Goal: Task Accomplishment & Management: Manage account settings

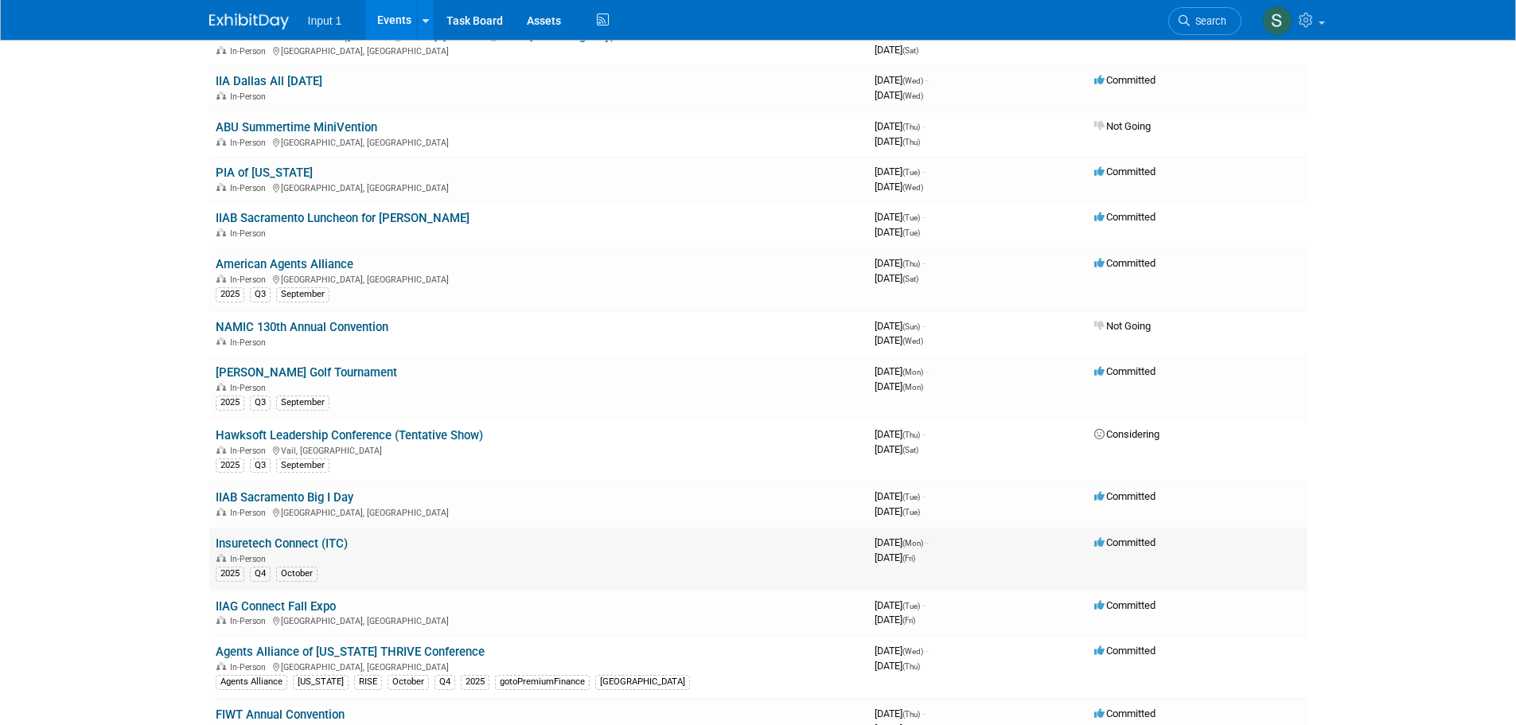
scroll to position [477, 0]
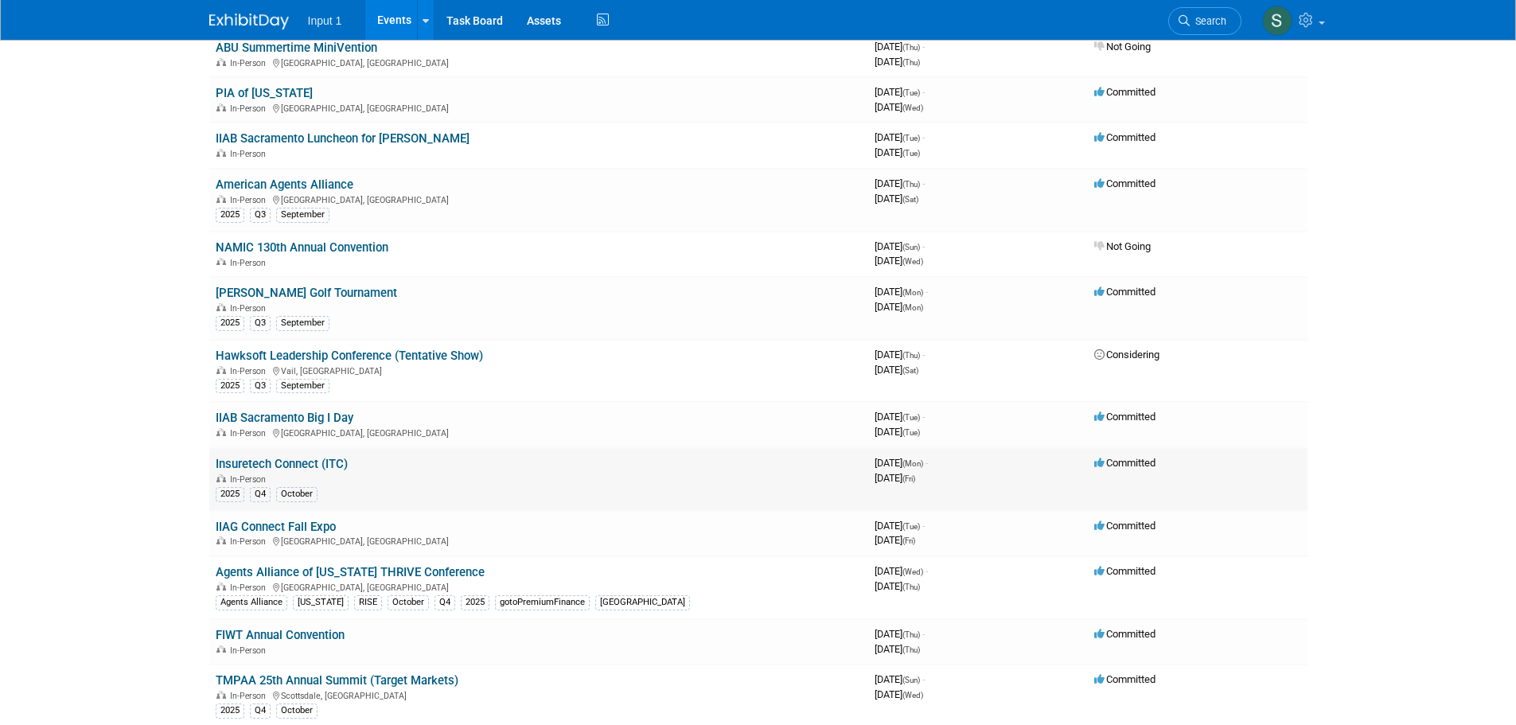
click at [259, 463] on link "Insuretech Connect (ITC)" at bounding box center [282, 464] width 132 height 14
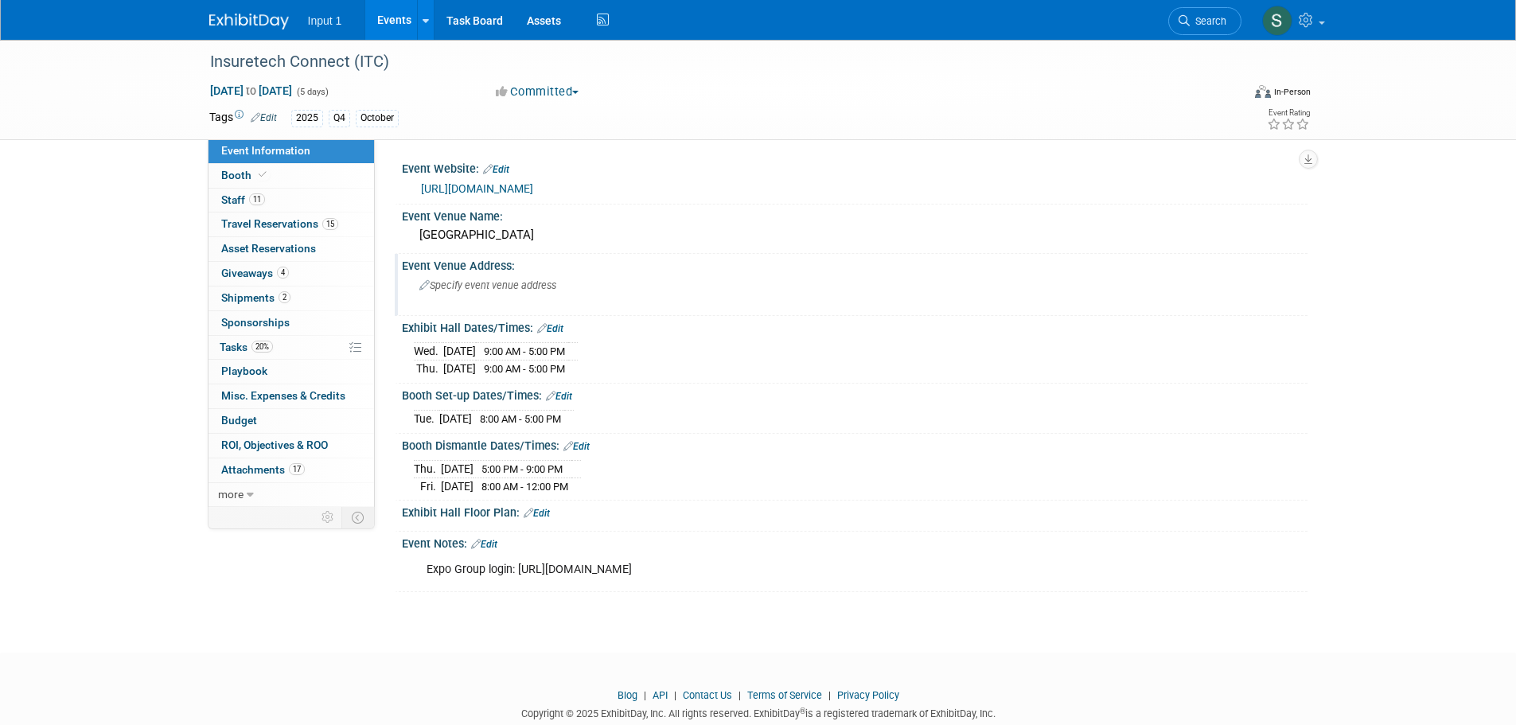
click at [910, 282] on div "Event Venue Address: Specify event venue address" at bounding box center [851, 284] width 913 height 61
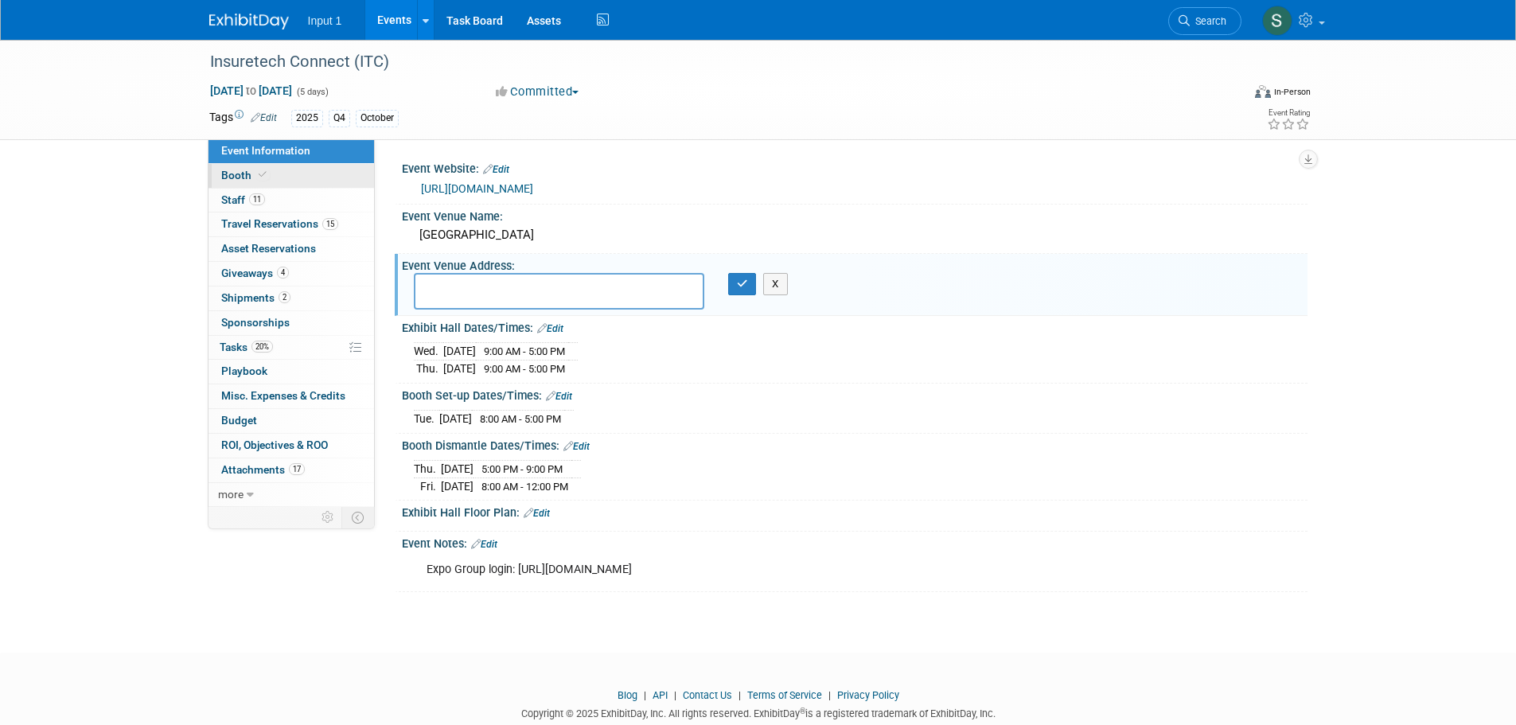
click at [236, 175] on span "Booth" at bounding box center [245, 175] width 49 height 13
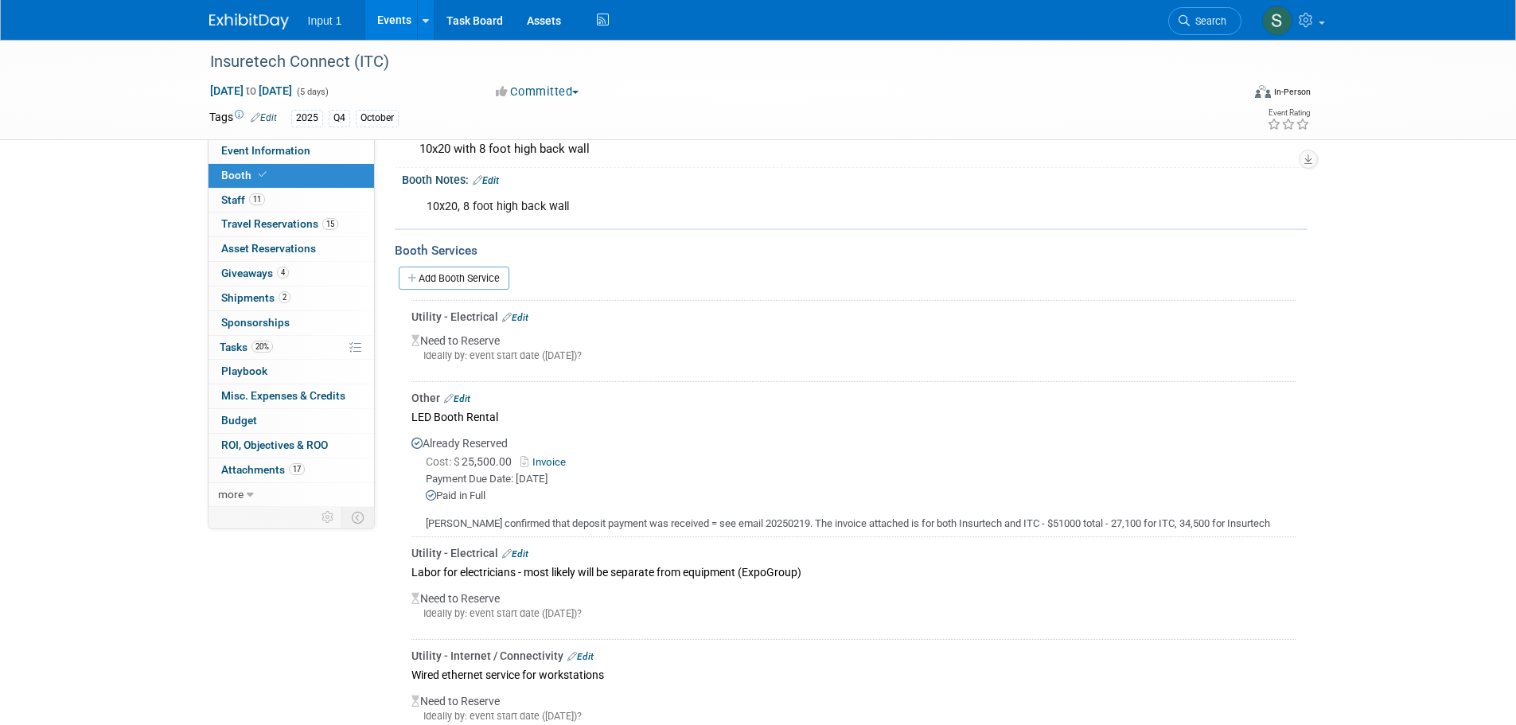
scroll to position [159, 0]
click at [235, 201] on span "Staff 11" at bounding box center [243, 199] width 44 height 13
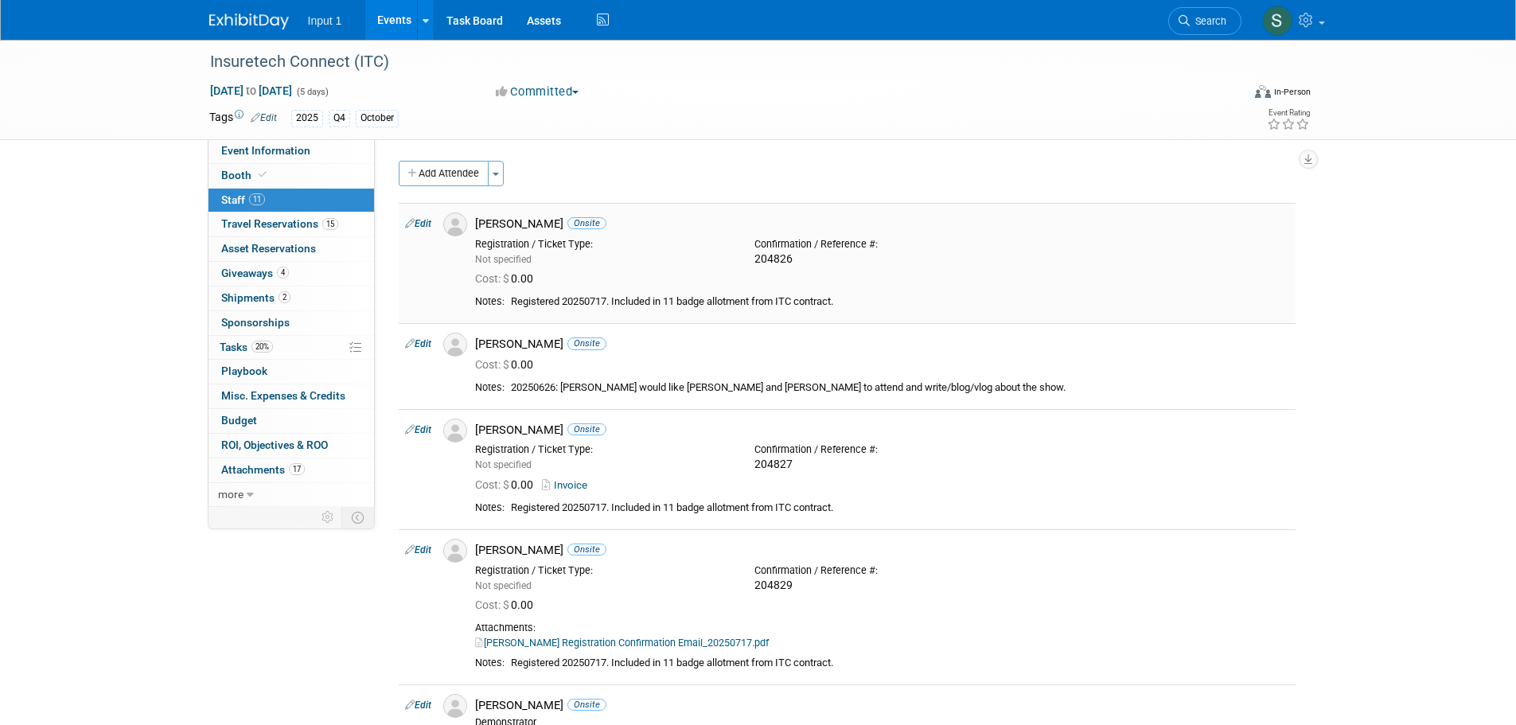
drag, startPoint x: 224, startPoint y: 169, endPoint x: 707, endPoint y: 258, distance: 490.2
click at [226, 170] on span "Booth" at bounding box center [245, 175] width 49 height 13
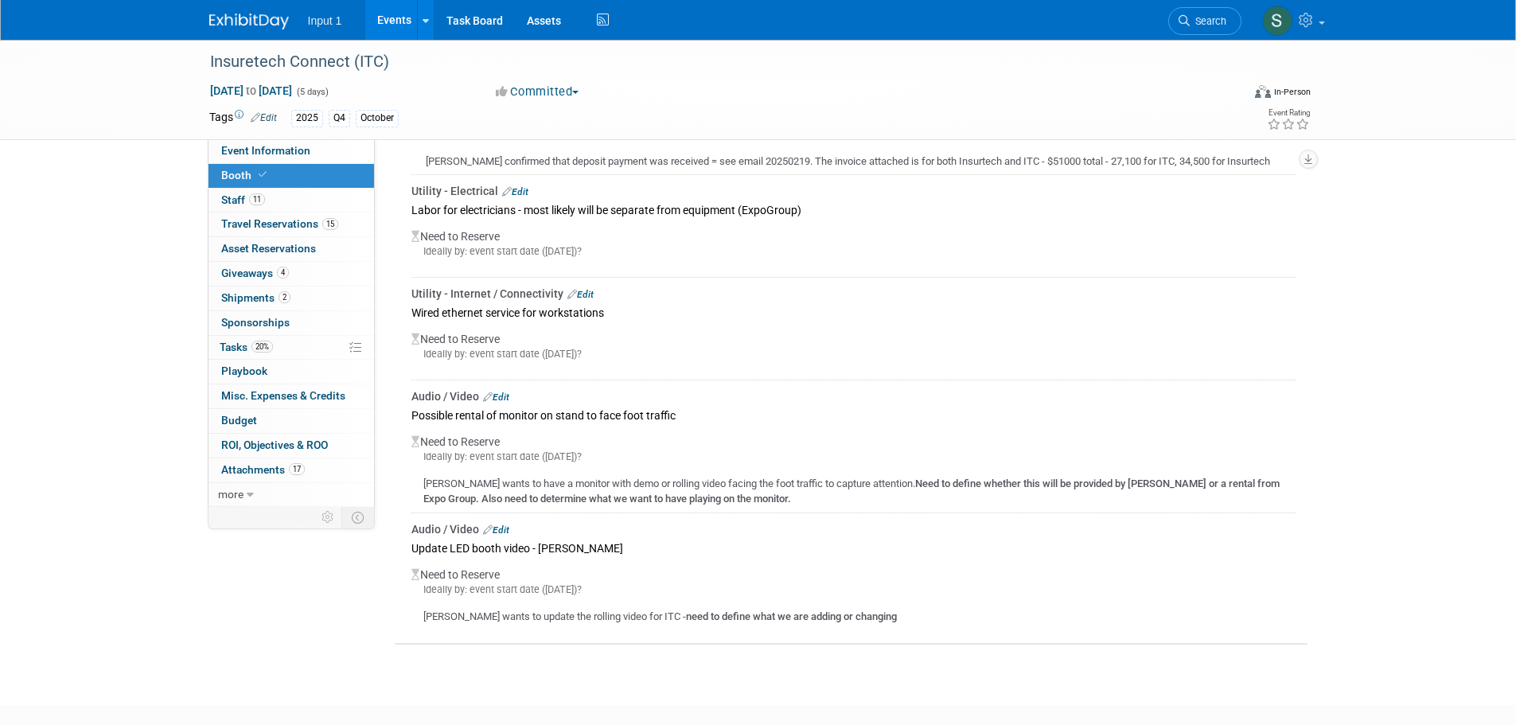
scroll to position [610, 0]
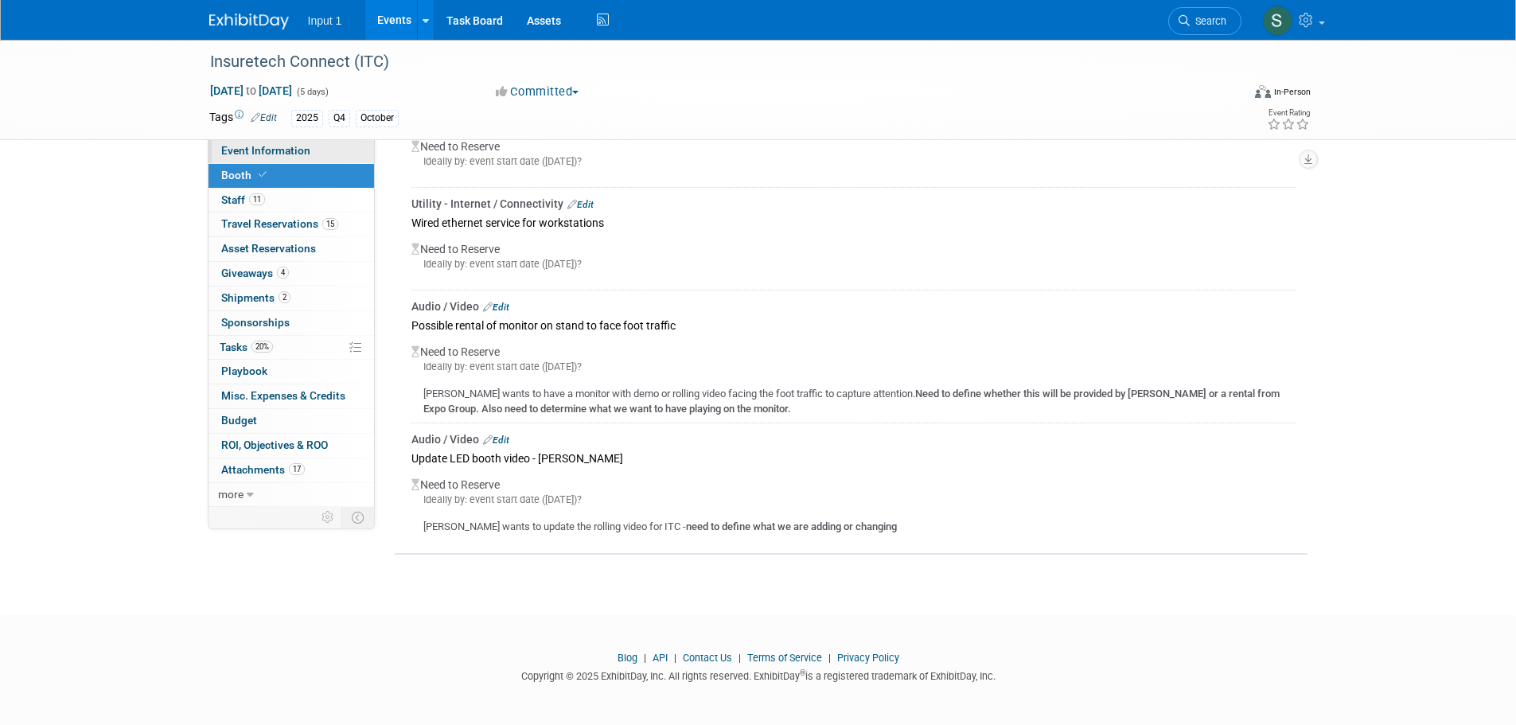
click at [250, 150] on span "Event Information" at bounding box center [265, 150] width 89 height 13
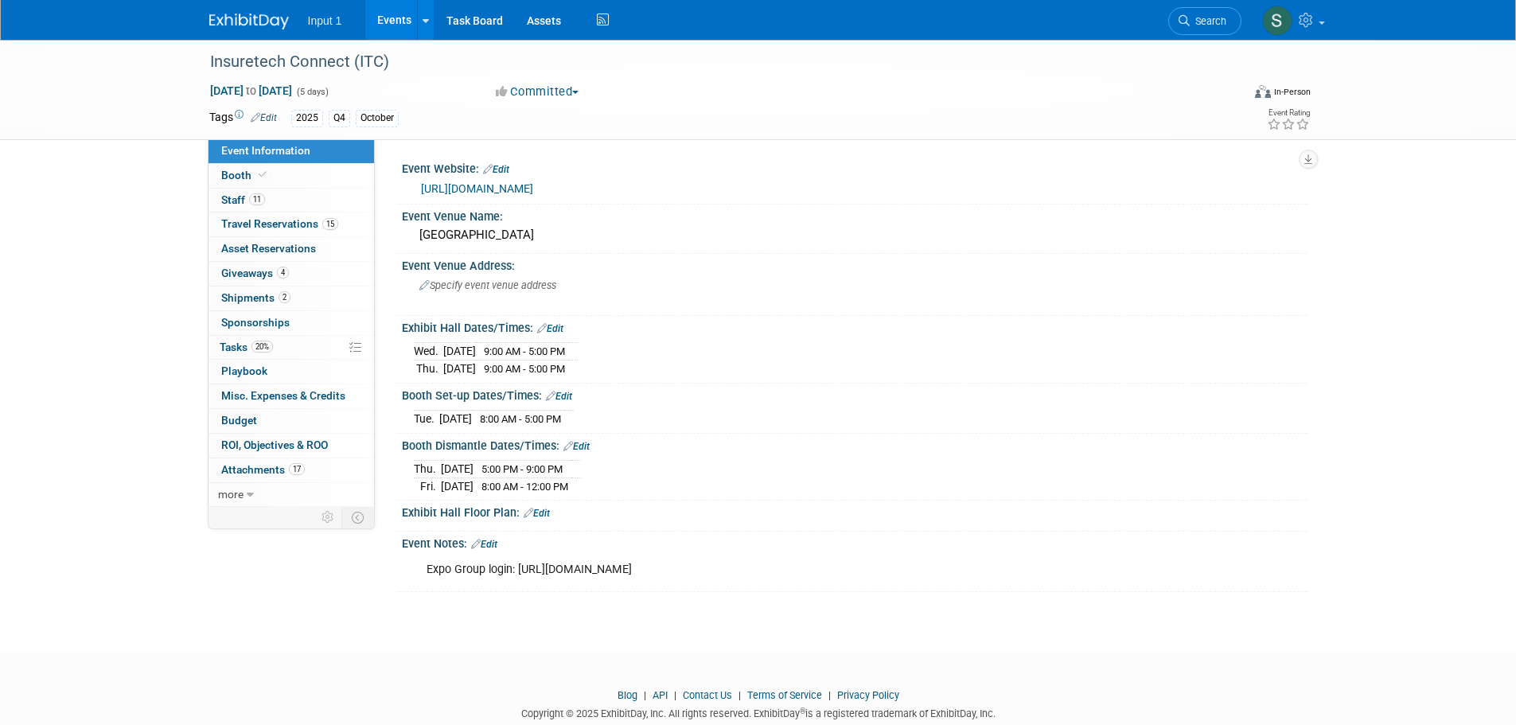
scroll to position [37, 0]
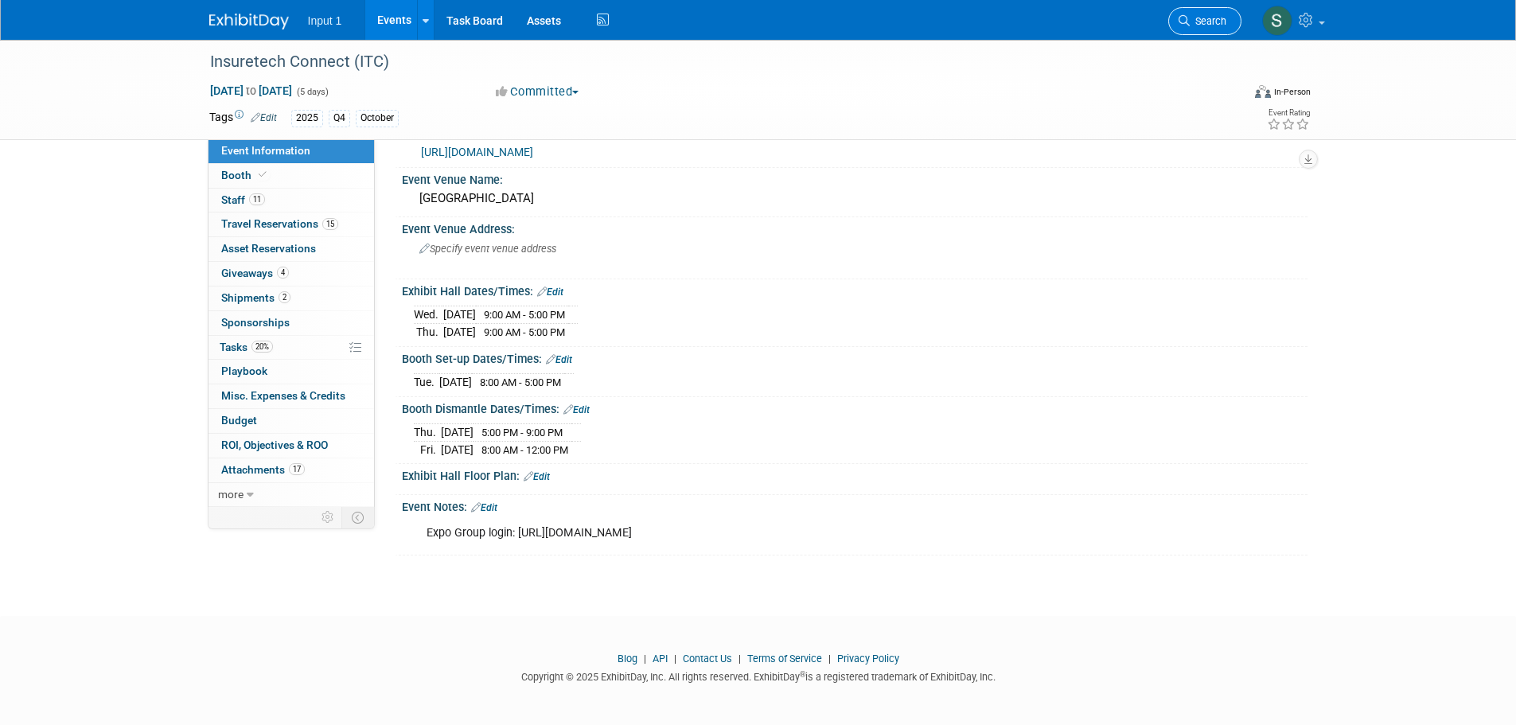
click at [1209, 27] on link "Search" at bounding box center [1204, 21] width 73 height 28
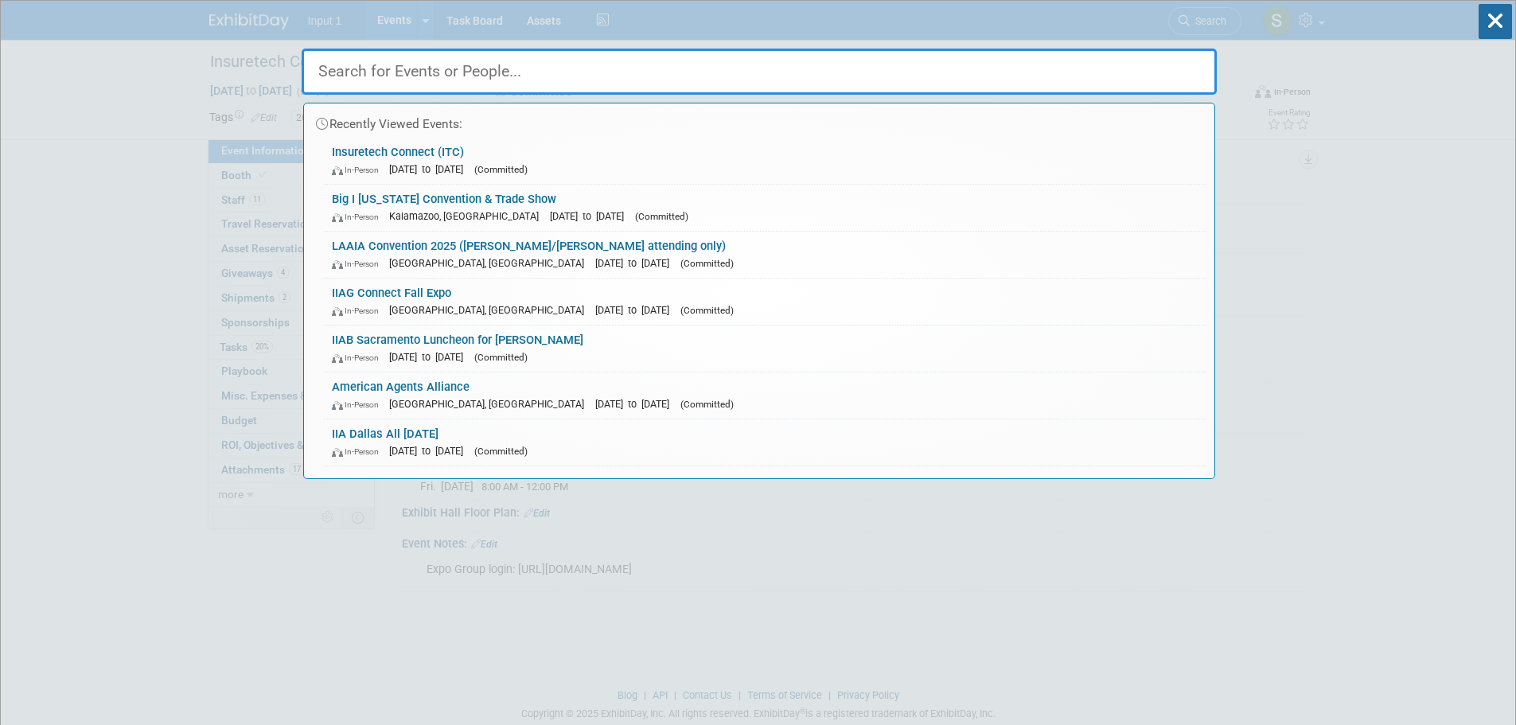
click at [371, 74] on input "text" at bounding box center [759, 72] width 915 height 46
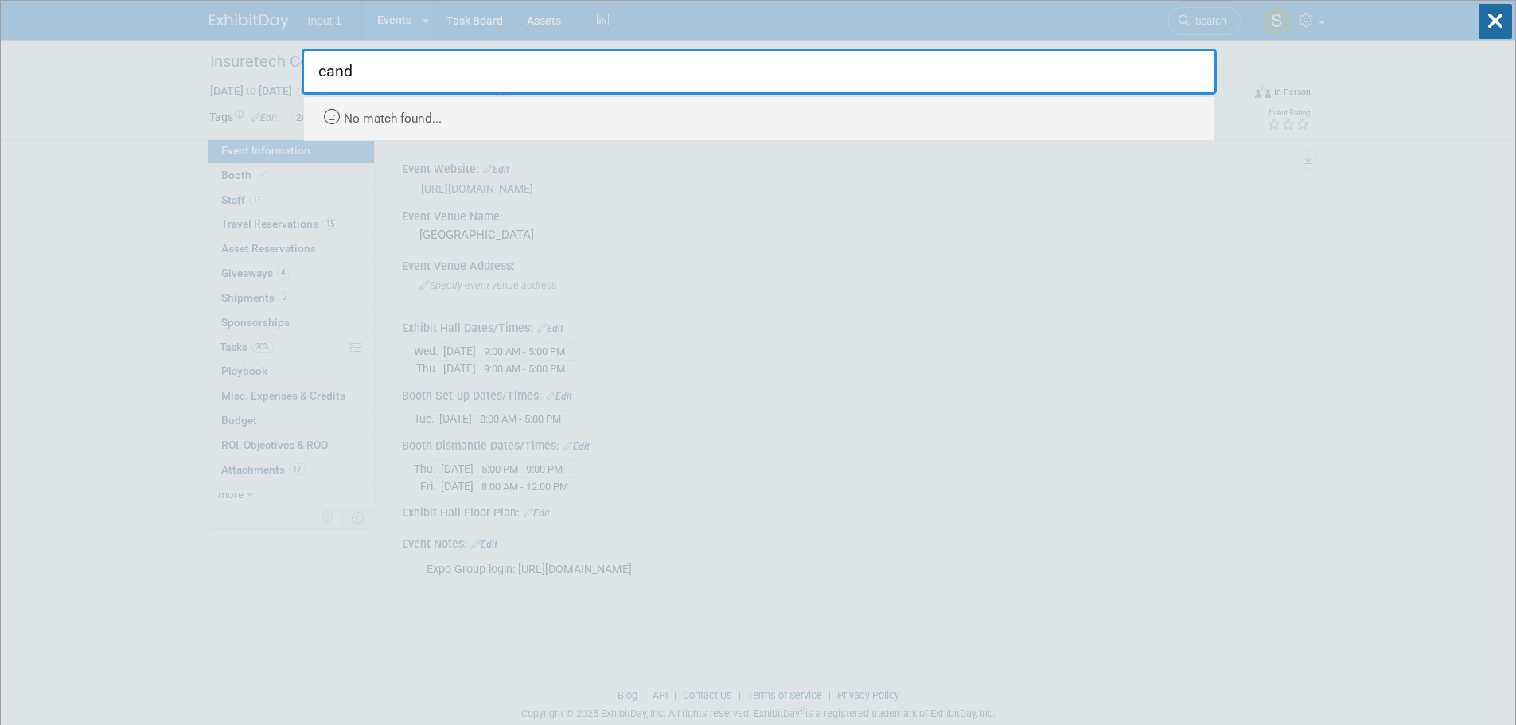
type input "candy"
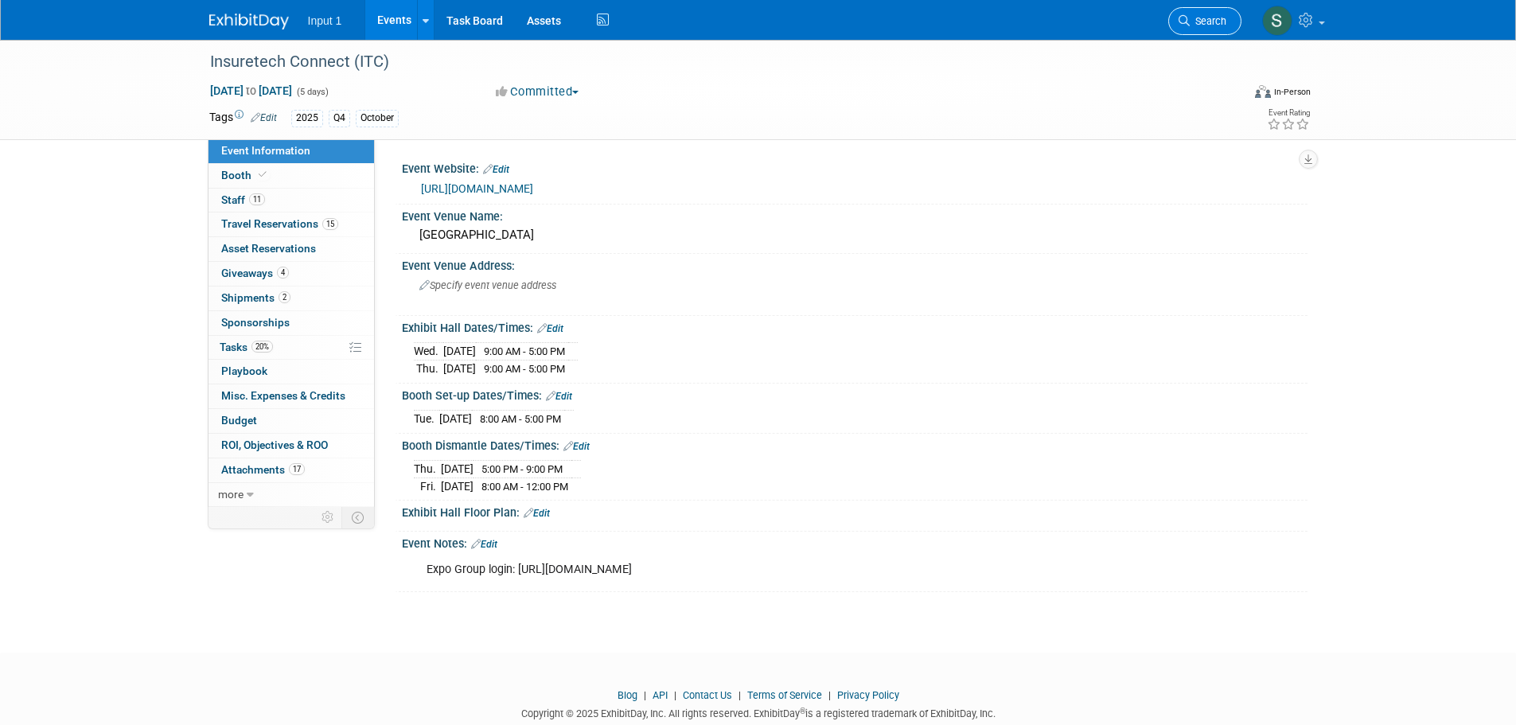
click at [1201, 11] on link "Search" at bounding box center [1204, 21] width 73 height 28
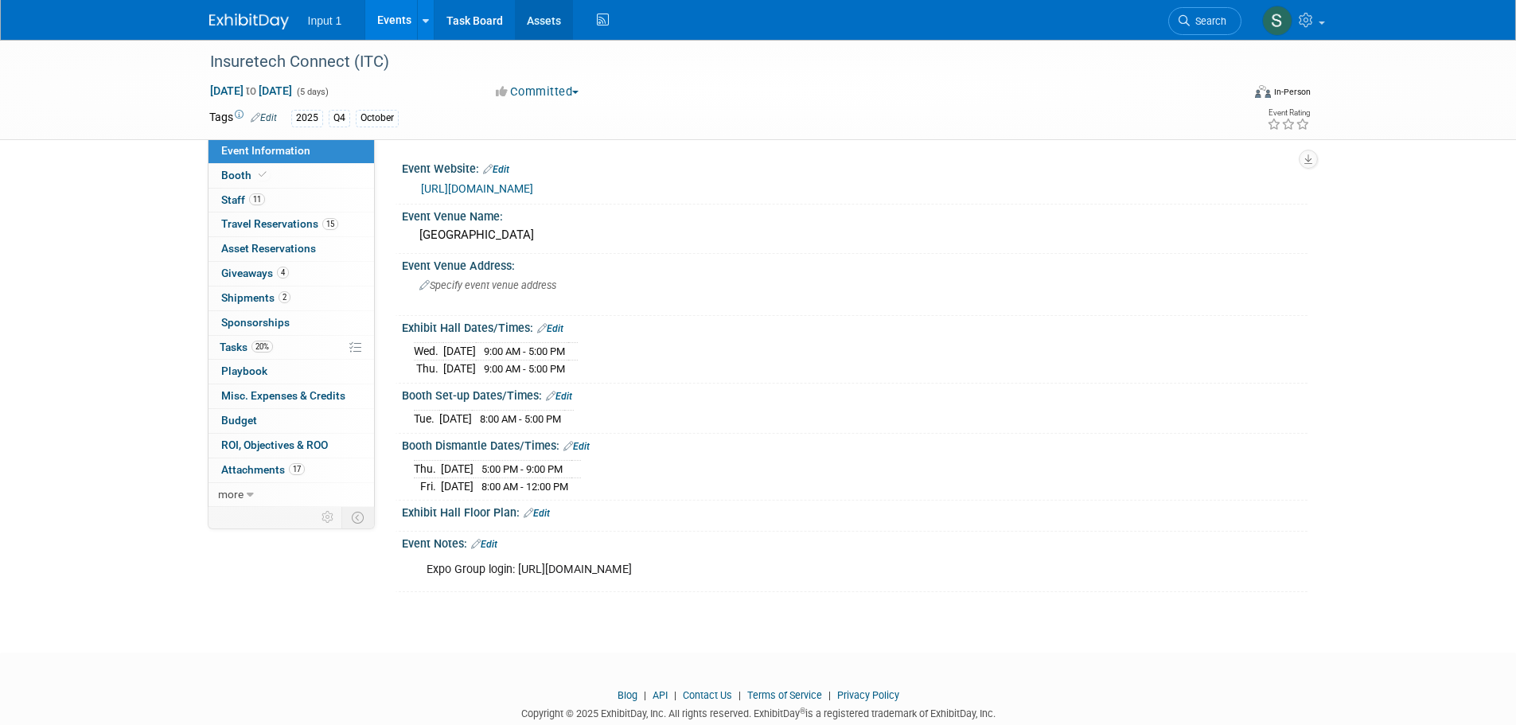
click at [531, 16] on link "Assets" at bounding box center [544, 20] width 58 height 40
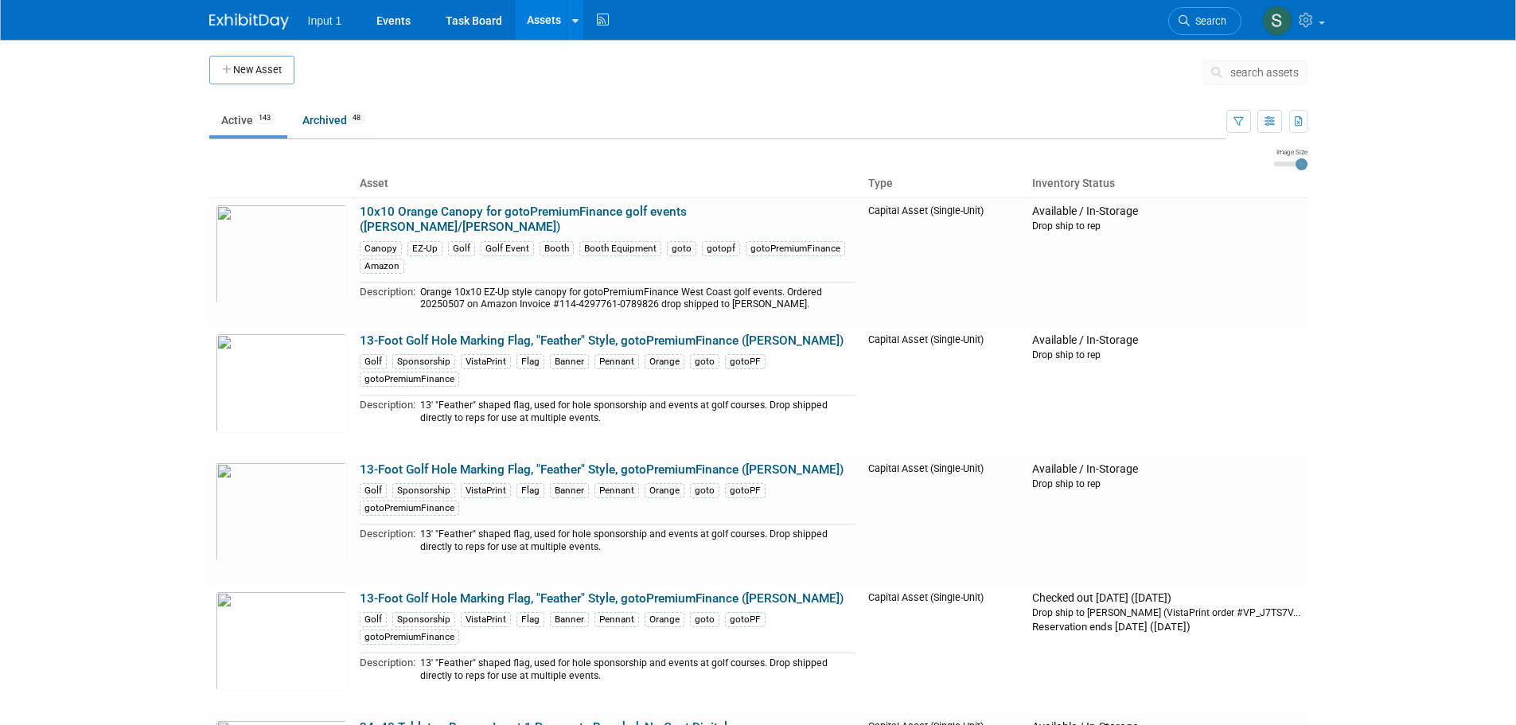
click at [1240, 68] on span "search assets" at bounding box center [1264, 72] width 68 height 13
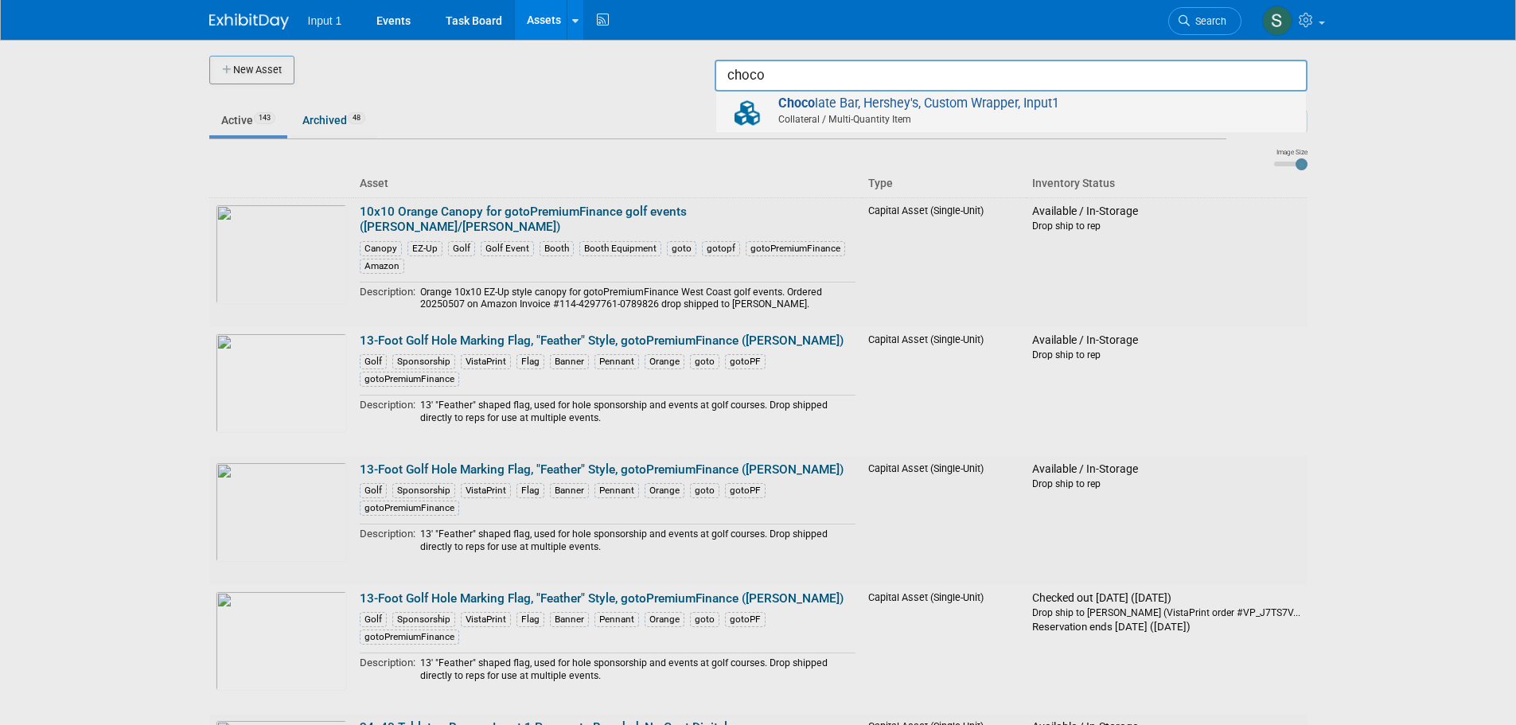
click at [922, 107] on span "Choco late Bar, Hershey's, Custom Wrapper, Input1 Collateral / Multi-Quantity I…" at bounding box center [1011, 111] width 574 height 33
type input "Chocolate Bar, Hershey&#39;s, Custom Wrapper, Input1"
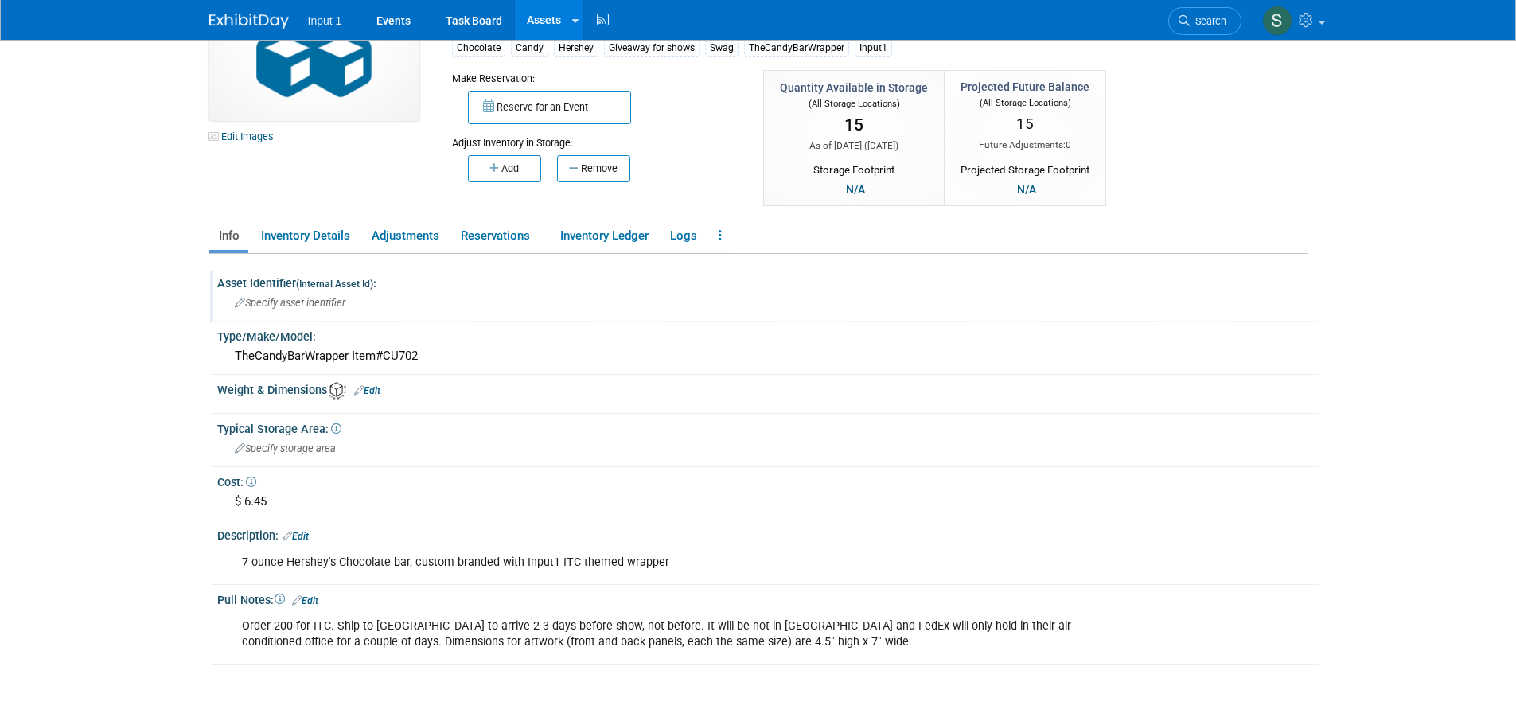
scroll to position [80, 0]
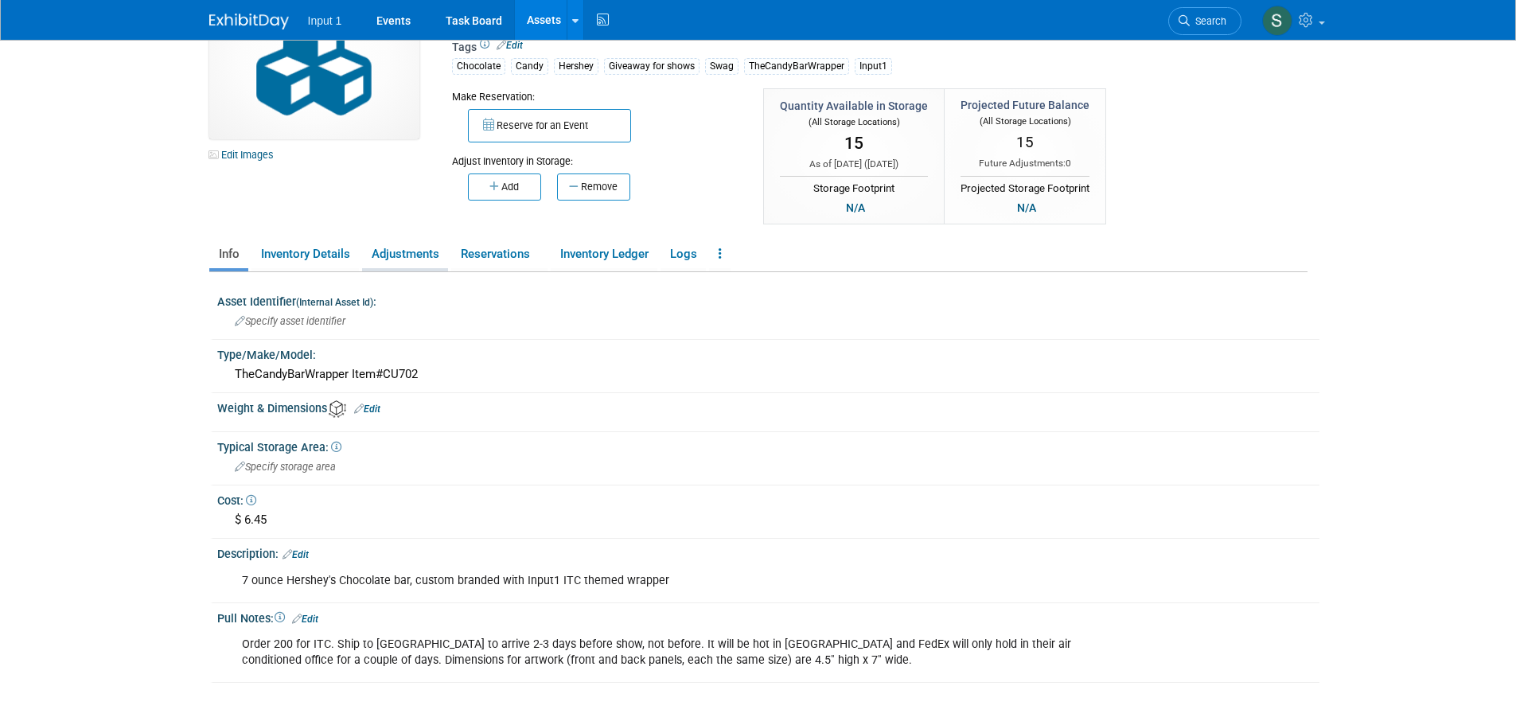
click at [423, 247] on link "Adjustments" at bounding box center [405, 254] width 86 height 28
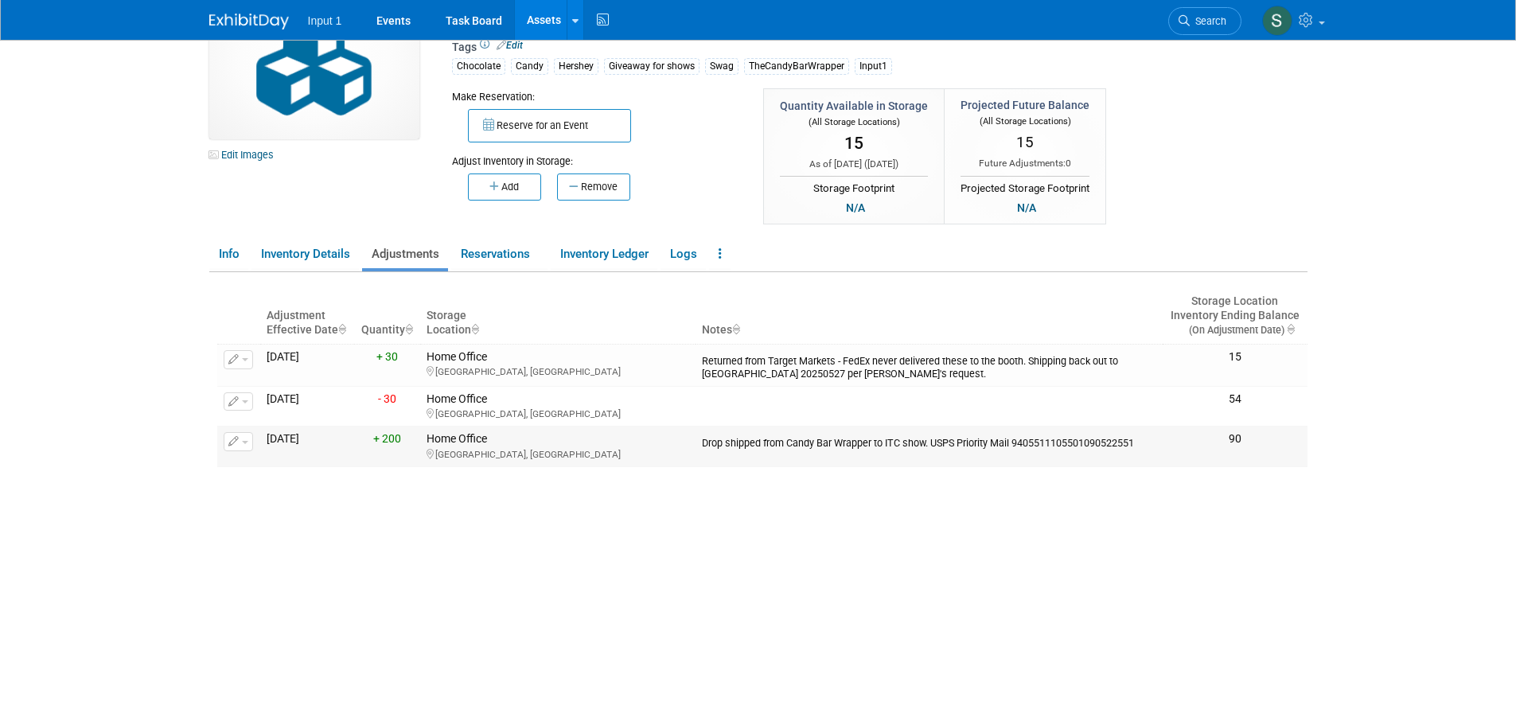
click at [703, 441] on div "Drop shipped from Candy Bar Wrapper to ITC show. USPS Priority Mail 94055111055…" at bounding box center [929, 441] width 454 height 18
click at [608, 407] on div "Westlake Village, CA" at bounding box center [557, 413] width 263 height 14
click at [566, 442] on div "Home Office Westlake Village, CA" at bounding box center [557, 446] width 263 height 29
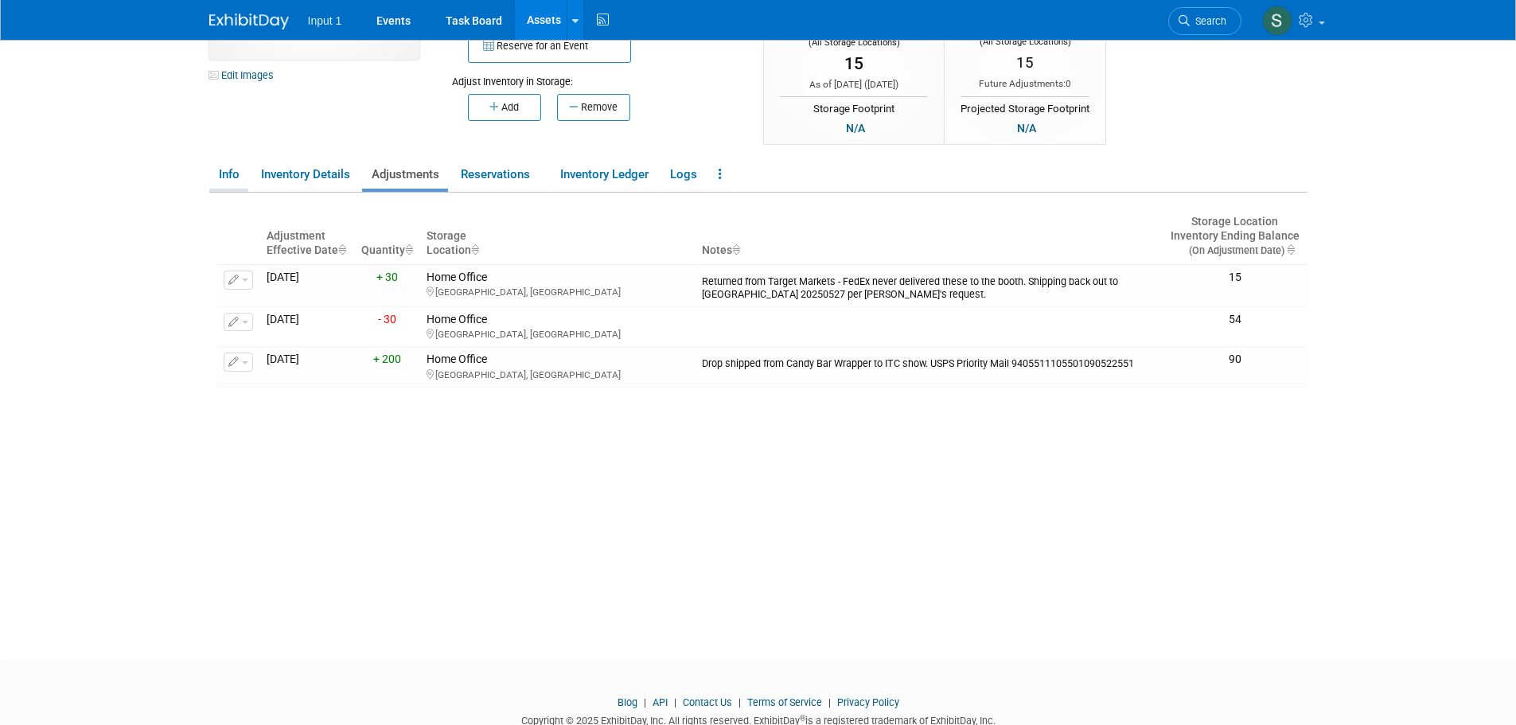
click at [234, 172] on link "Info" at bounding box center [228, 175] width 39 height 28
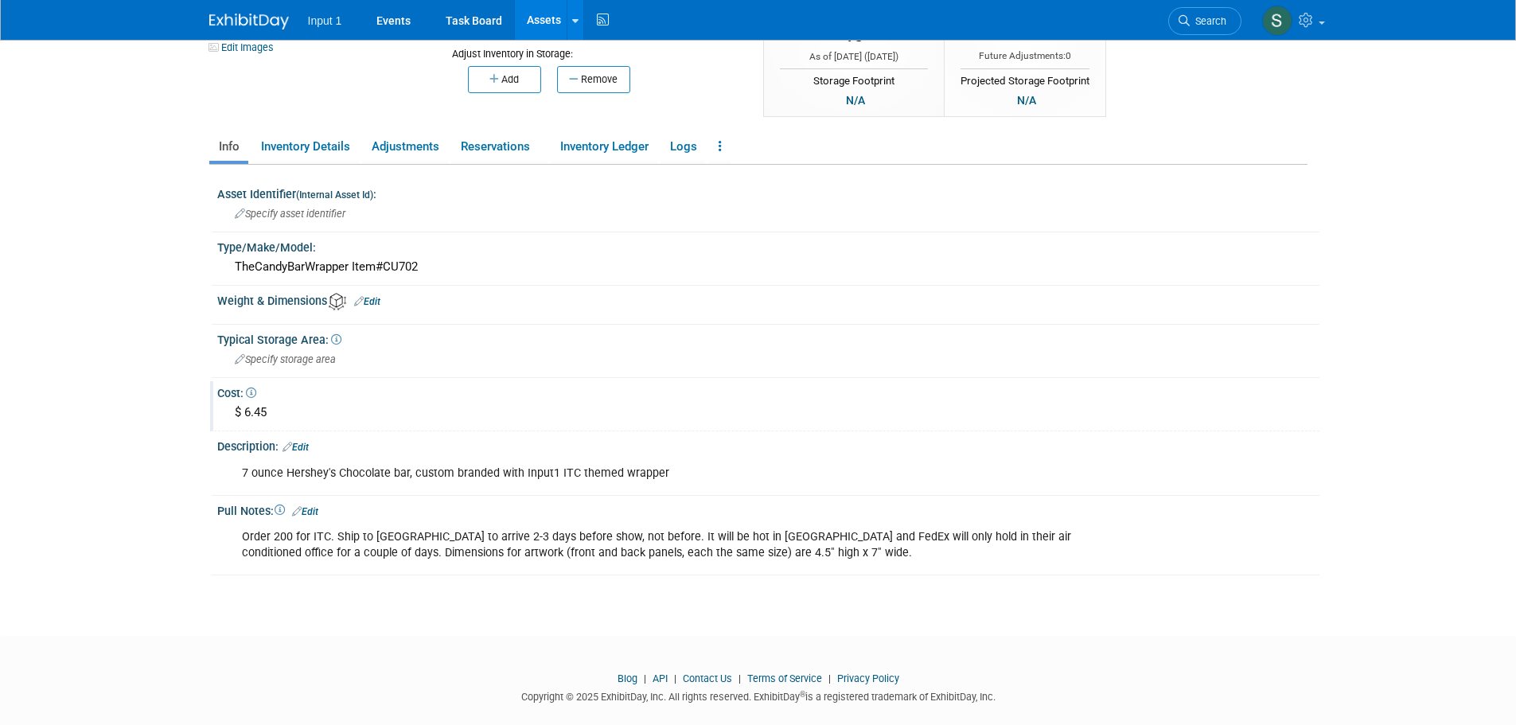
scroll to position [209, 0]
